Goal: Navigation & Orientation: Find specific page/section

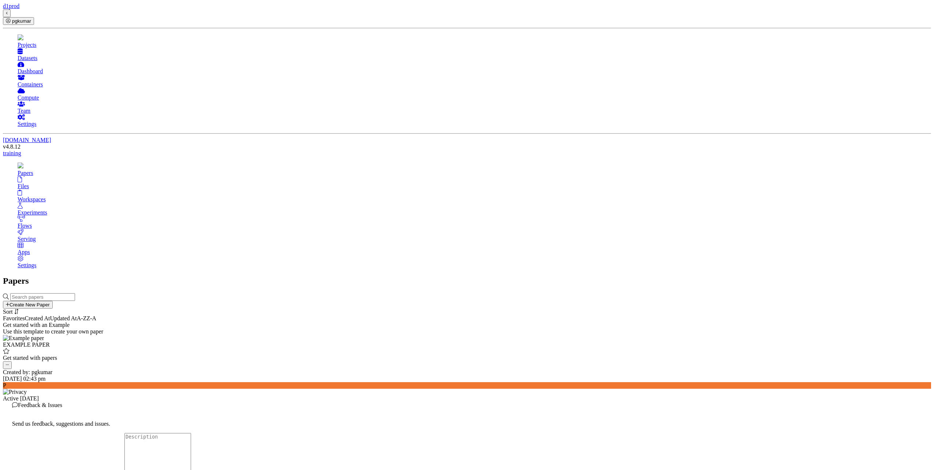
click at [299, 375] on div "[DATE] 02:43 pm" at bounding box center [467, 378] width 928 height 7
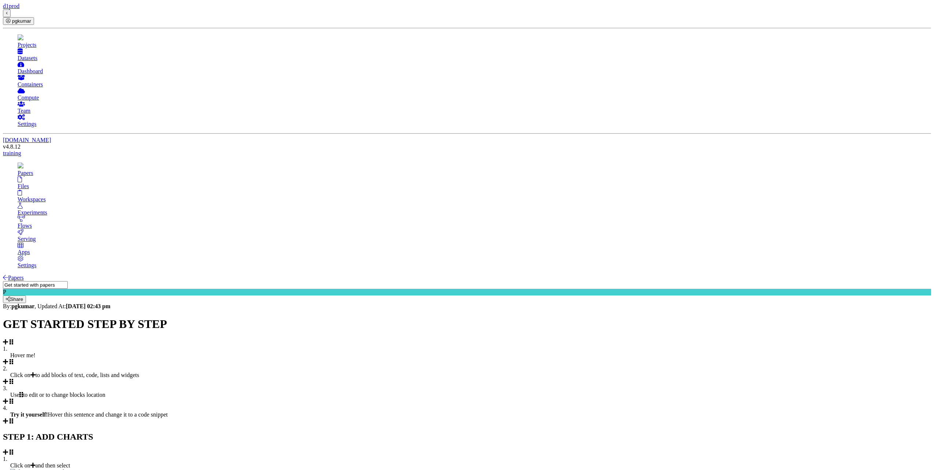
click at [27, 48] on div "Projects" at bounding box center [474, 45] width 913 height 7
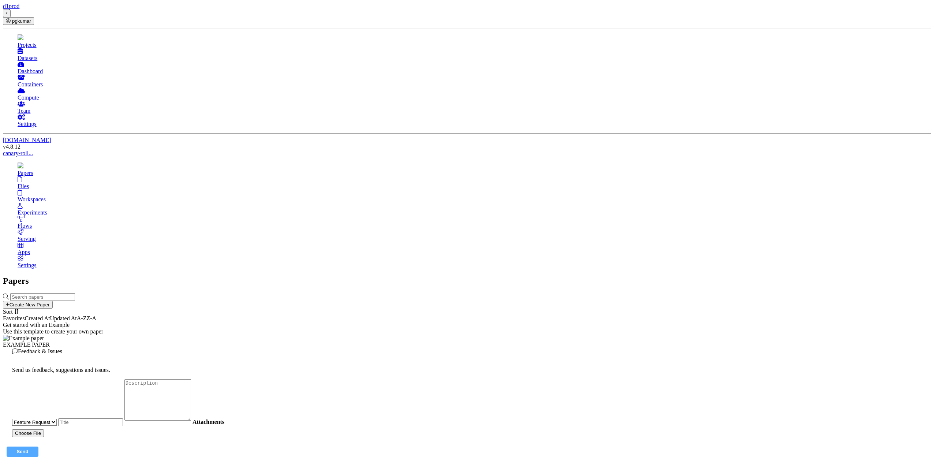
click at [90, 183] on div "Files" at bounding box center [474, 186] width 913 height 7
